Goal: Navigation & Orientation: Find specific page/section

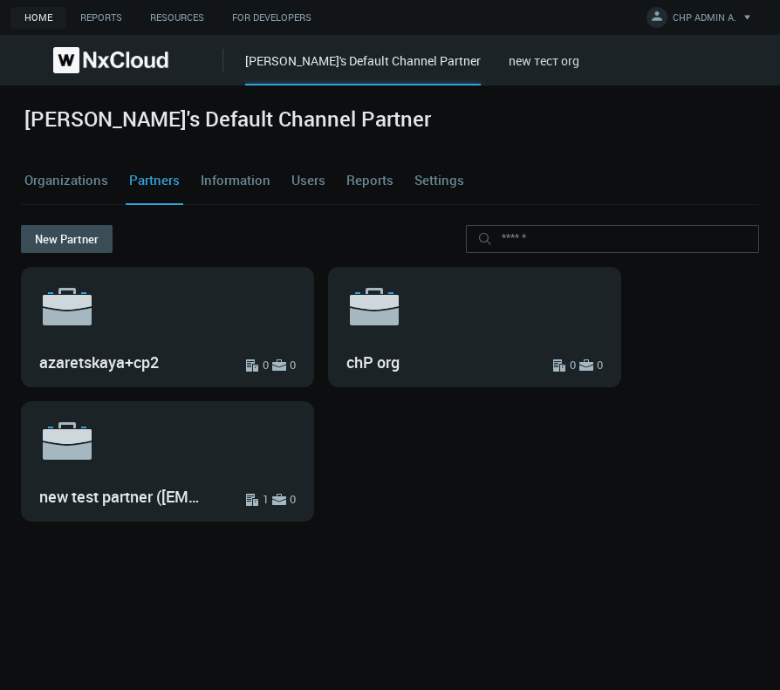
click at [312, 180] on link "Users" at bounding box center [308, 180] width 41 height 47
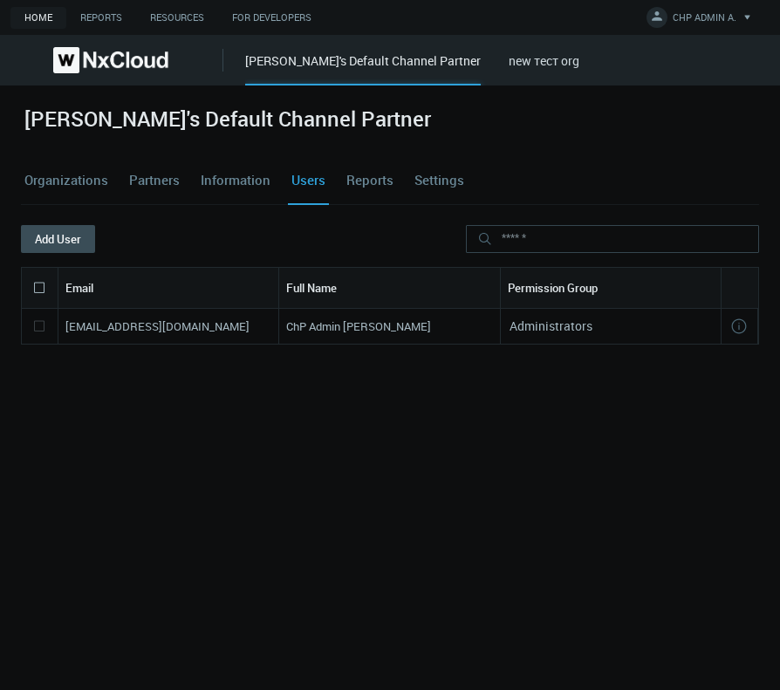
click at [511, 65] on link "new тест org" at bounding box center [544, 60] width 71 height 17
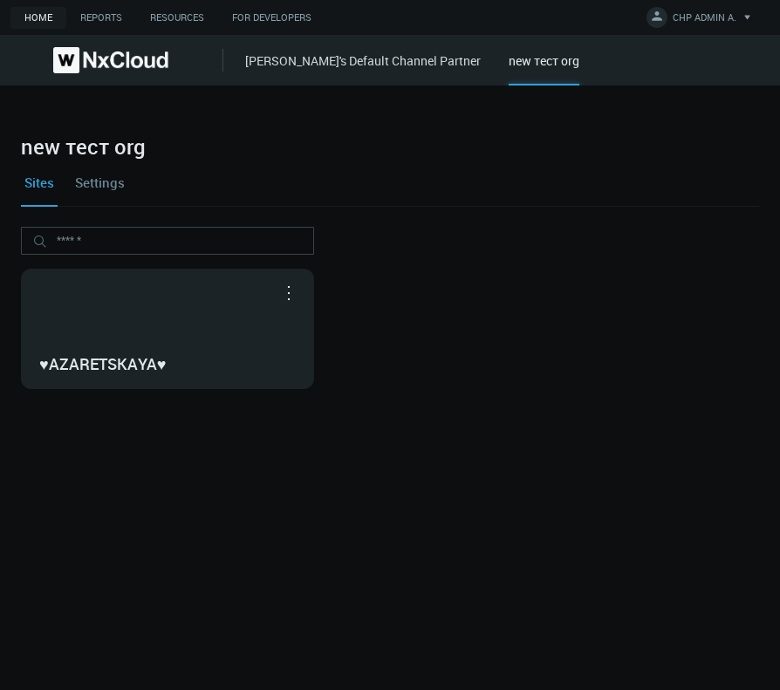
click at [376, 62] on link "[PERSON_NAME]'s Default Channel Partner" at bounding box center [363, 60] width 236 height 17
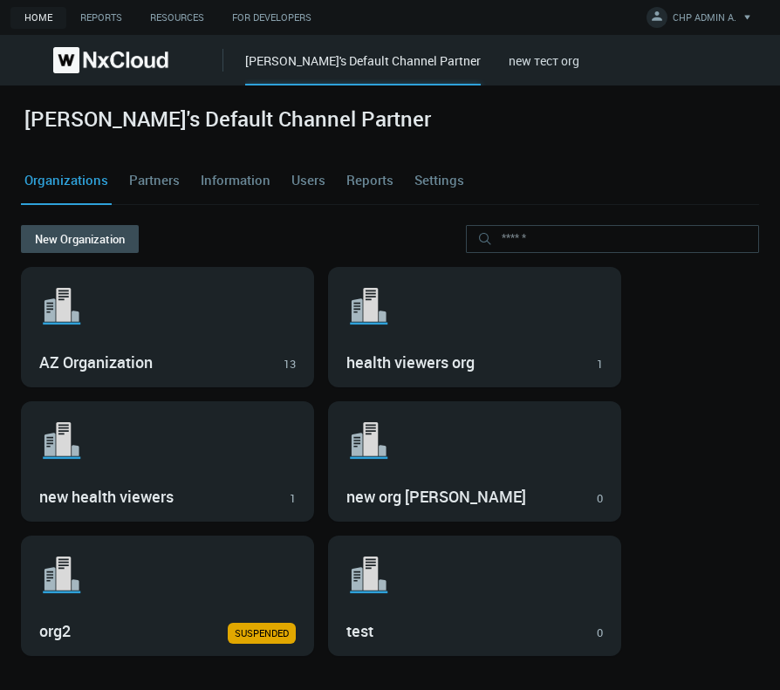
click at [140, 183] on link "Partners" at bounding box center [155, 180] width 58 height 47
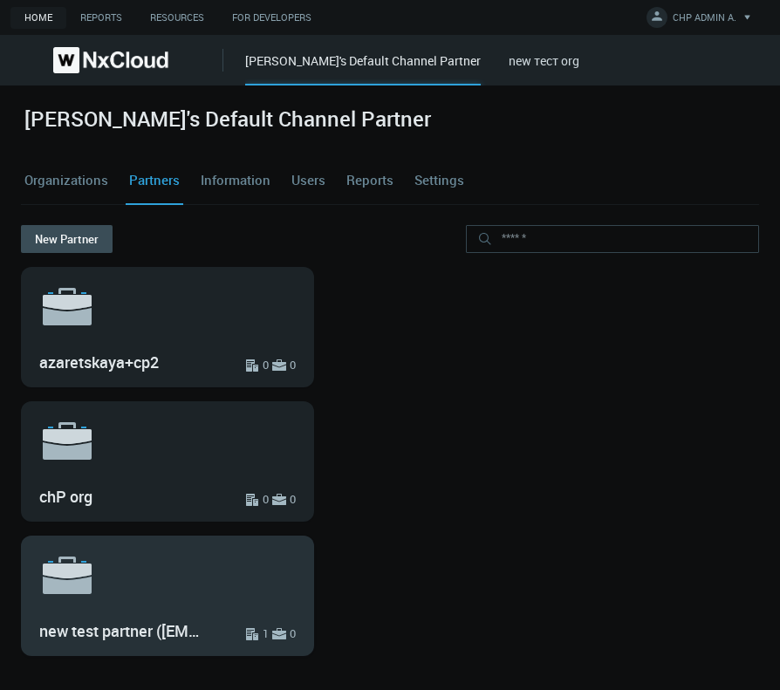
click at [216, 586] on svg-icon ".st6{fill:var(--svg-placeholder-elm2-color);} .st7{fill:var(--brand-core);} .st…" at bounding box center [167, 575] width 257 height 56
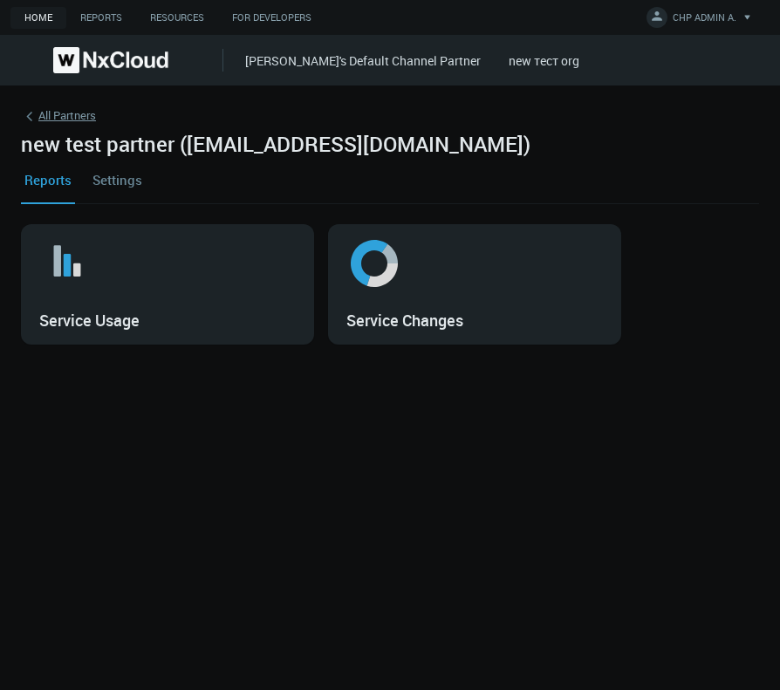
click at [72, 117] on link "All Partners" at bounding box center [390, 118] width 738 height 25
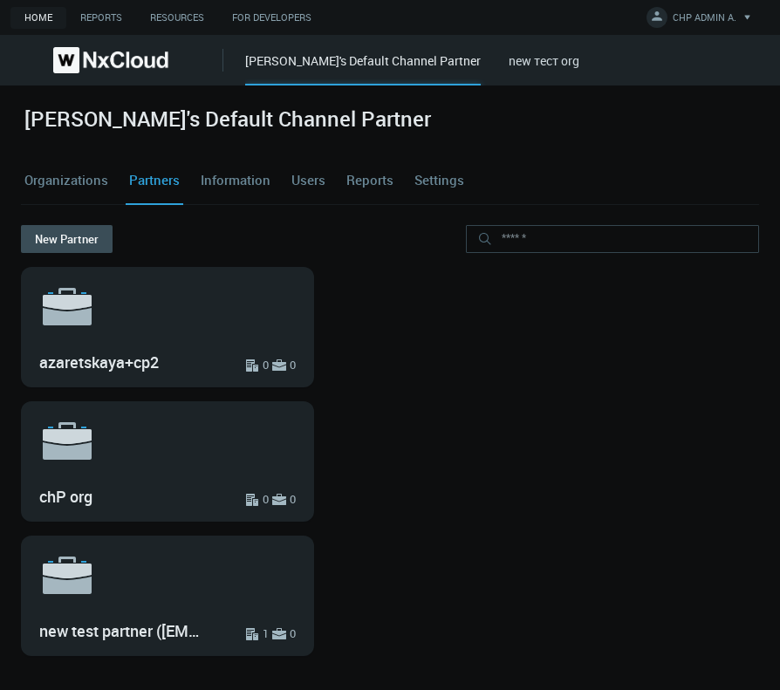
click at [313, 179] on link "Users" at bounding box center [308, 180] width 41 height 47
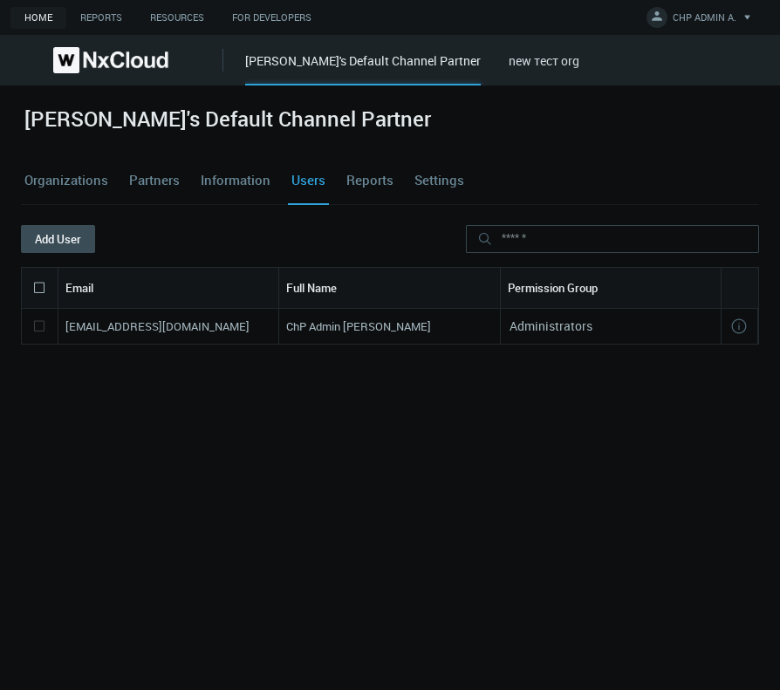
click at [38, 175] on link "Organizations" at bounding box center [66, 180] width 91 height 47
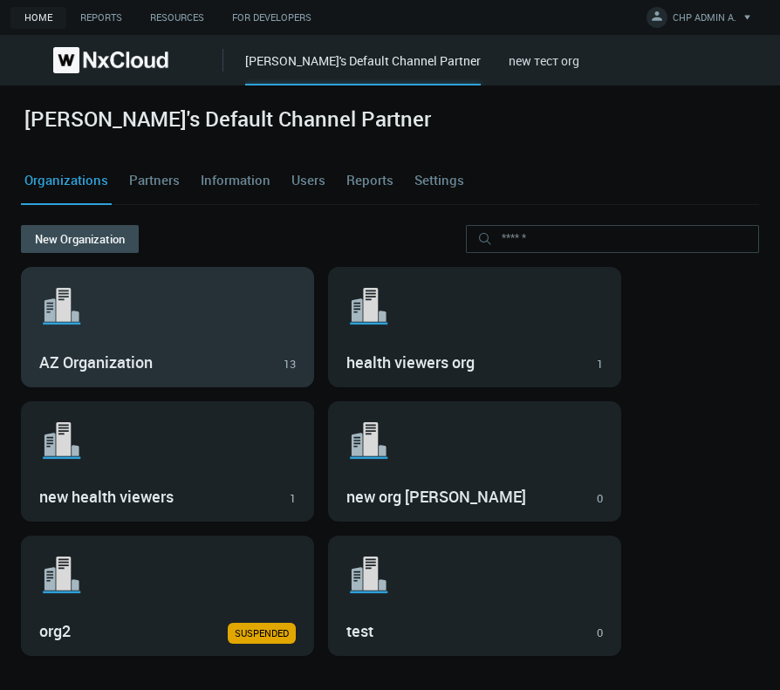
click at [179, 325] on svg-icon ".st1{fill:var(--svg-placeholder-elm2-color);} .st2{fill:var(--brand-core);} .st…" at bounding box center [167, 306] width 257 height 56
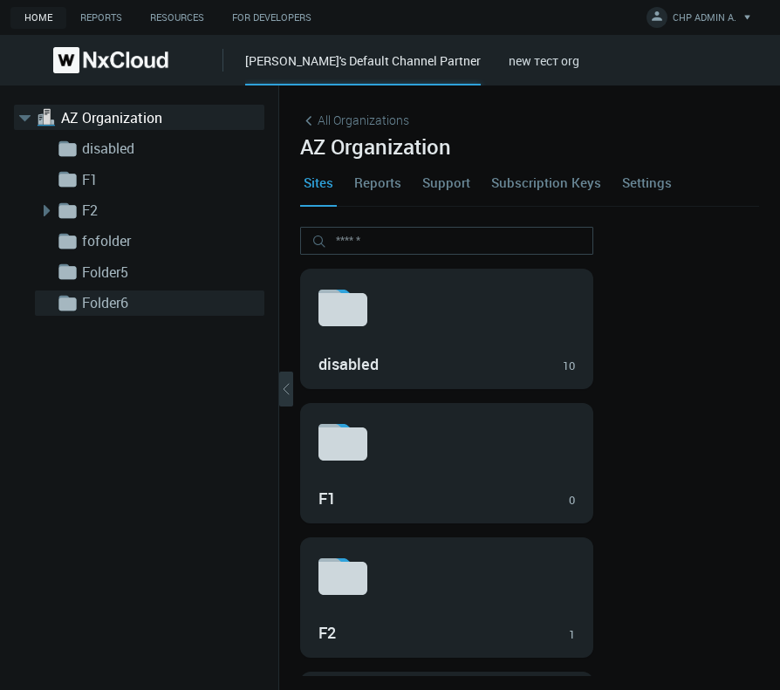
click at [142, 298] on link "Folder6" at bounding box center [169, 302] width 175 height 21
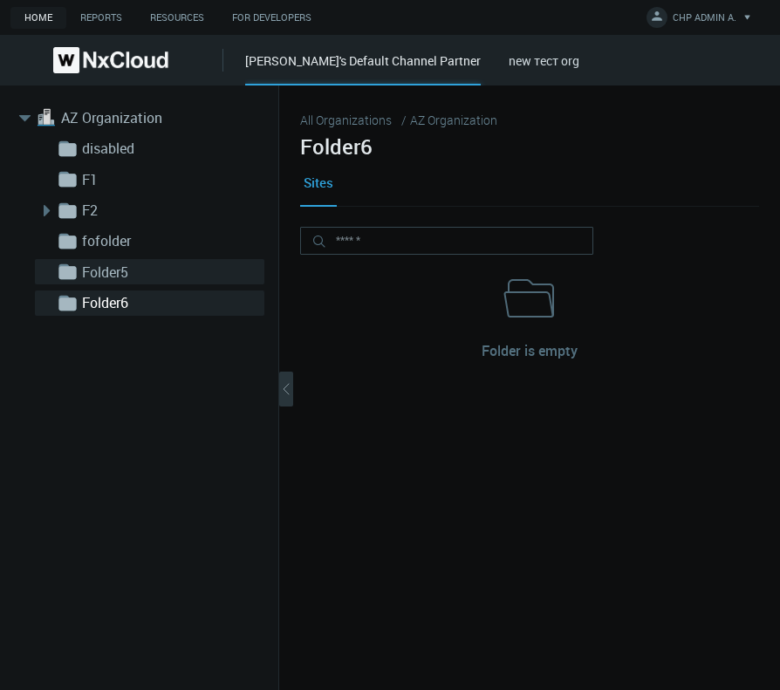
click at [174, 267] on link "Folder5" at bounding box center [169, 272] width 175 height 21
click at [85, 103] on div ".st1{fill:var(--svg-placeholder-elm2-color);} .st2{fill:var(--brand-core);} .st…" at bounding box center [139, 388] width 279 height 605
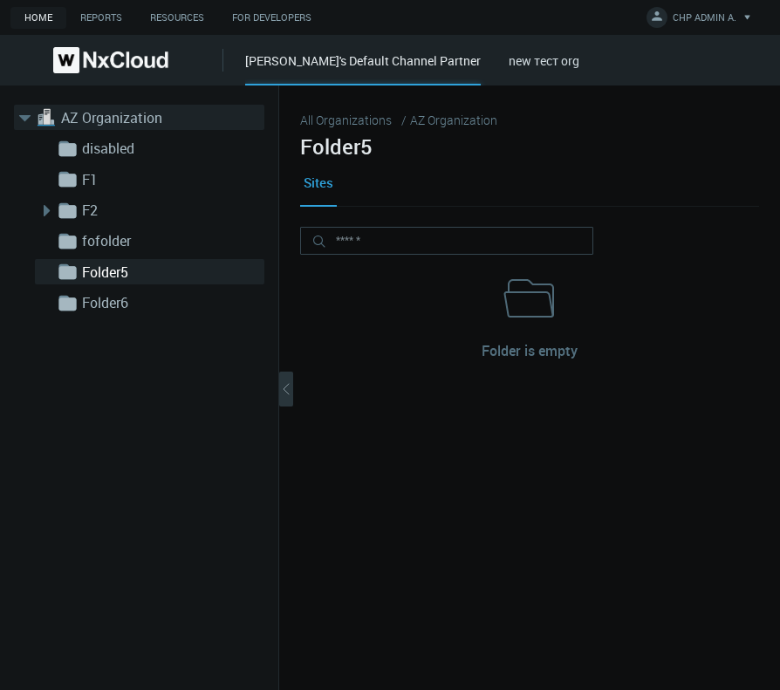
click at [101, 127] on link "AZ Organization" at bounding box center [148, 117] width 175 height 21
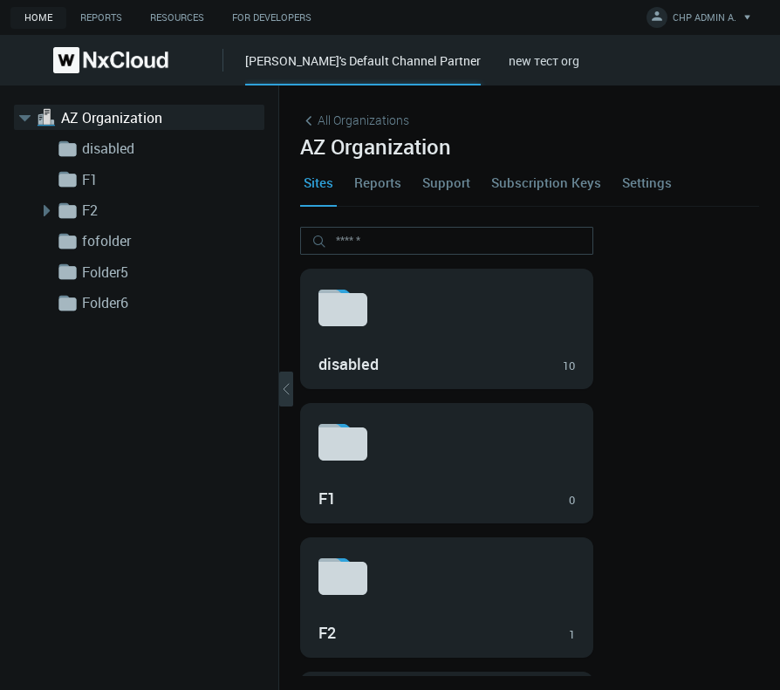
click at [361, 188] on link "Reports" at bounding box center [378, 182] width 54 height 47
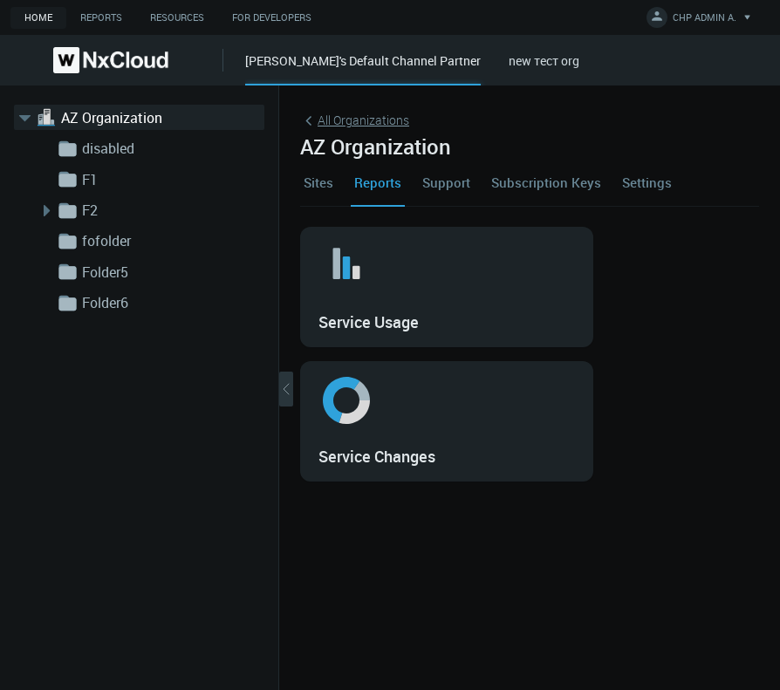
click at [334, 122] on span "All Organizations" at bounding box center [364, 120] width 92 height 18
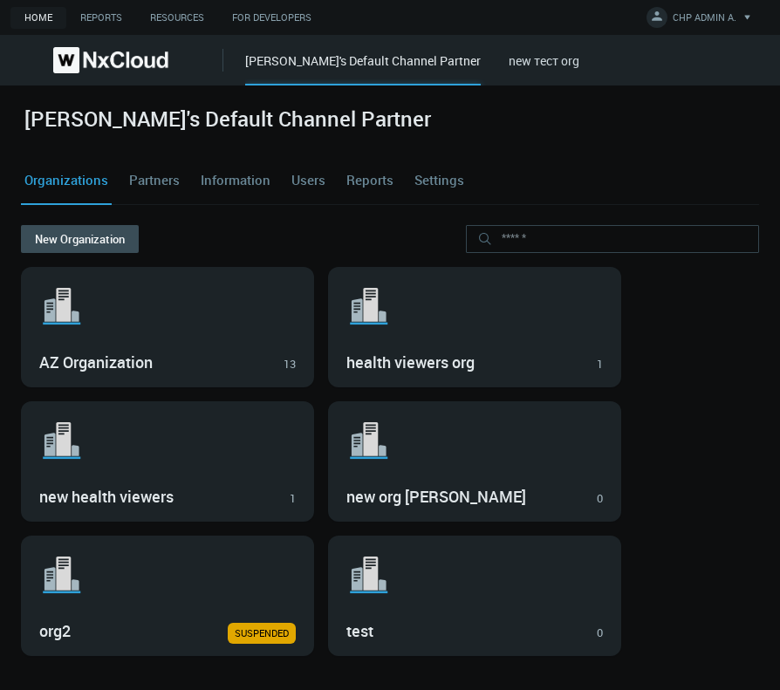
click at [298, 182] on link "Users" at bounding box center [308, 180] width 41 height 47
